Goal: Find specific page/section: Find specific page/section

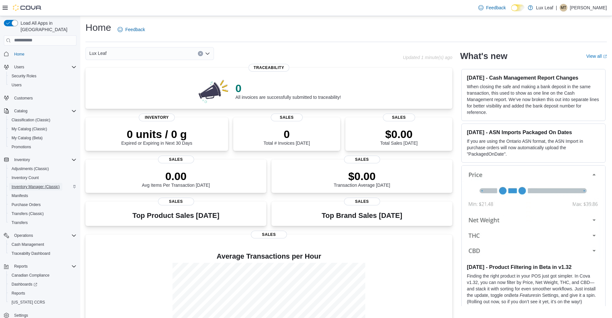
click at [39, 184] on span "Inventory Manager (Classic)" at bounding box center [36, 186] width 48 height 5
